Goal: Navigation & Orientation: Find specific page/section

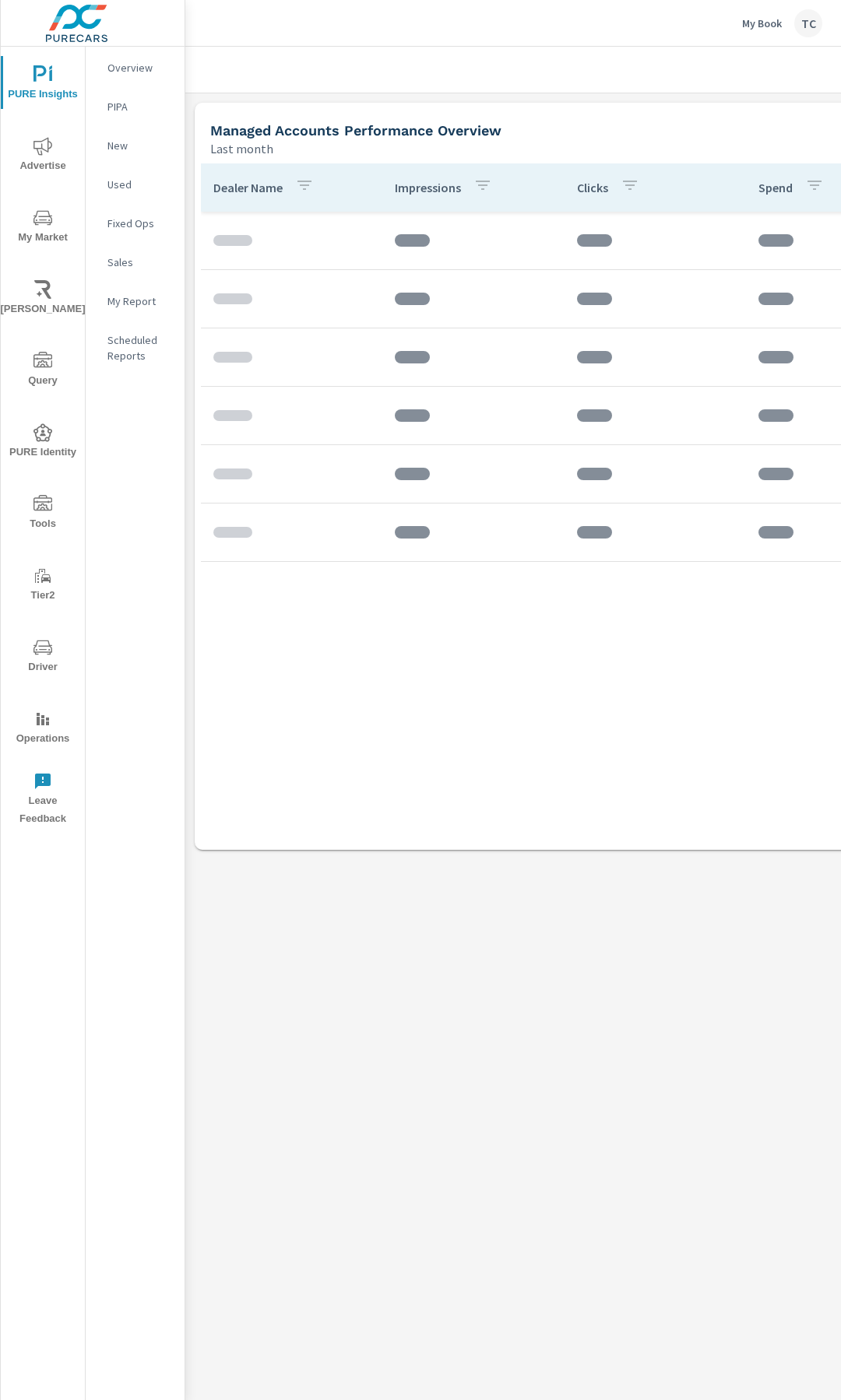
click at [762, 20] on p "My Book" at bounding box center [761, 23] width 40 height 14
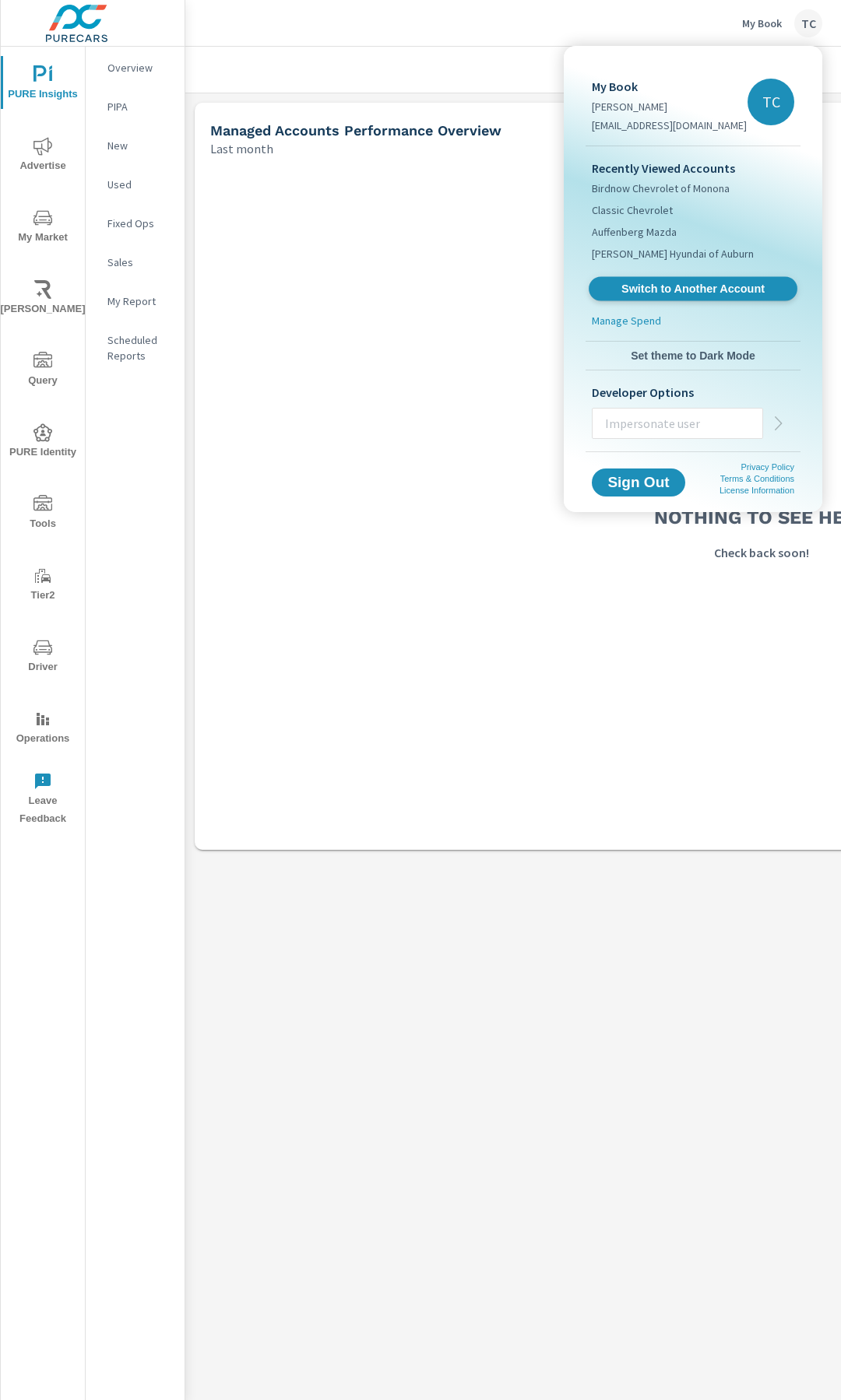
click at [640, 287] on span "Switch to Another Account" at bounding box center [693, 289] width 191 height 15
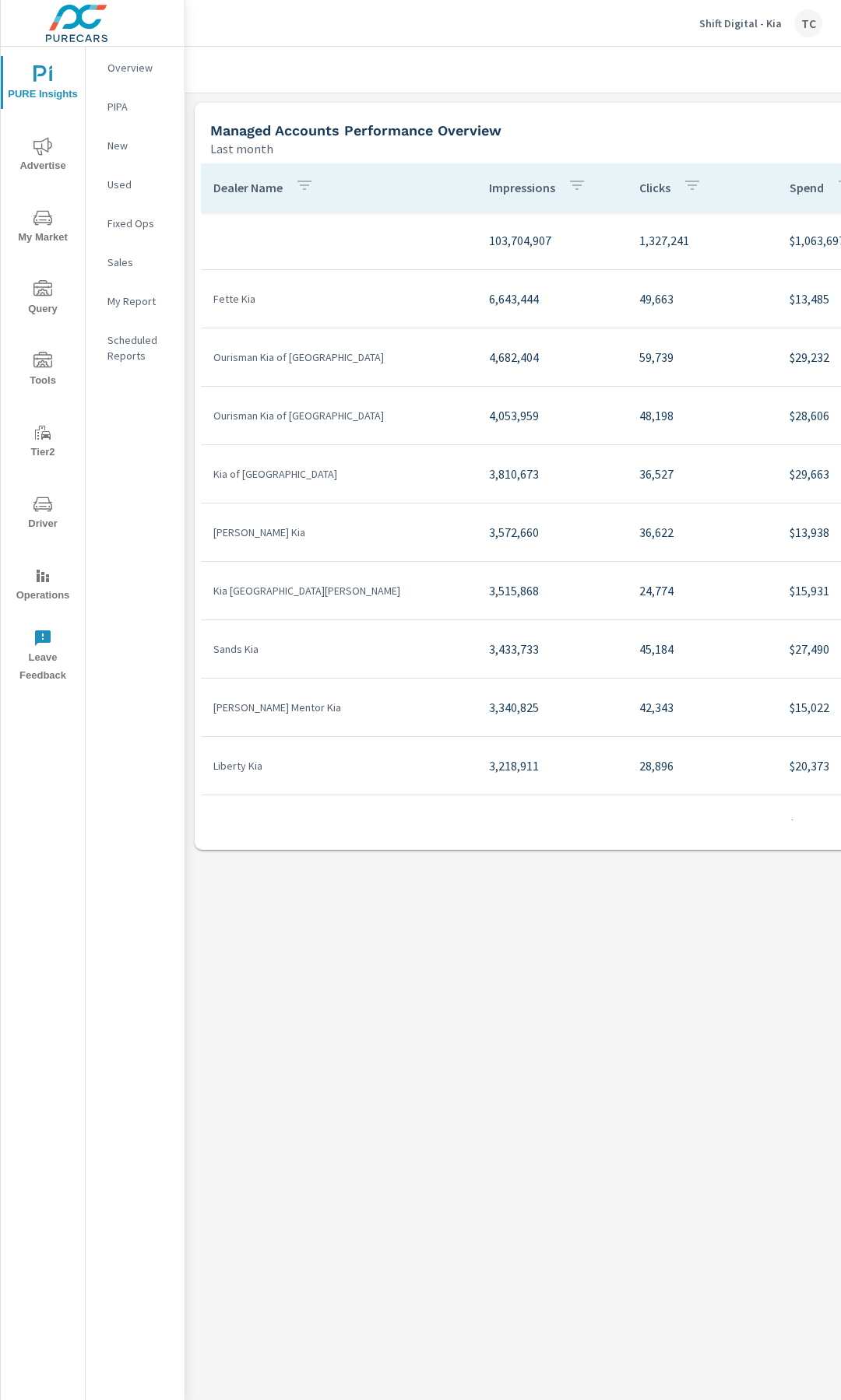
drag, startPoint x: 419, startPoint y: 940, endPoint x: 471, endPoint y: 215, distance: 726.9
click at [419, 940] on div "Managed Accounts Metrics Shift Digital - Kia Report date range: Aug 01, 2025 - …" at bounding box center [513, 723] width 656 height 1353
